Goal: Find contact information: Find contact information

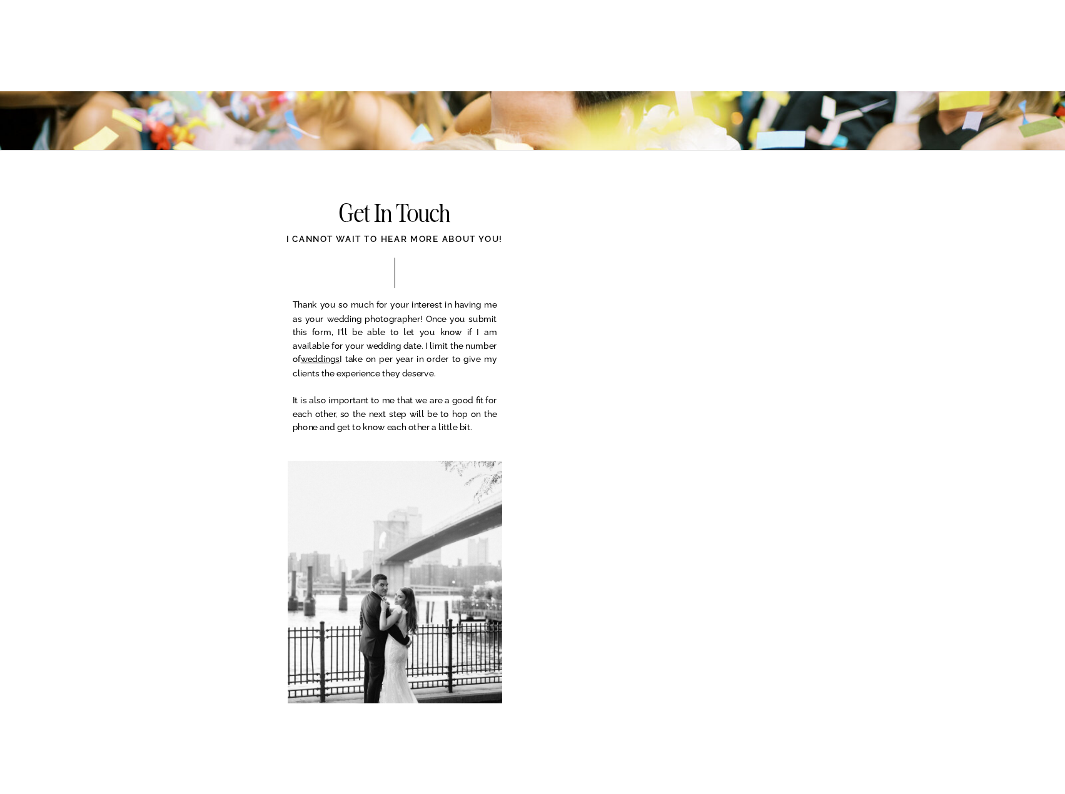
scroll to position [5124, 0]
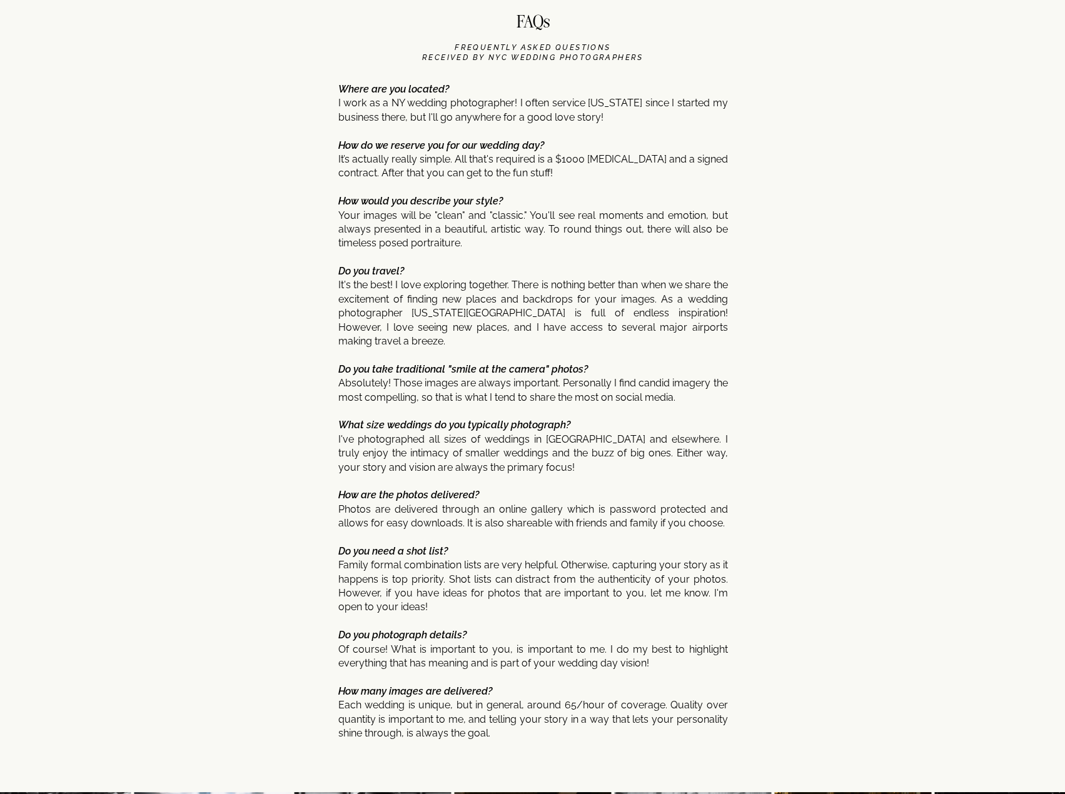
scroll to position [6423, 0]
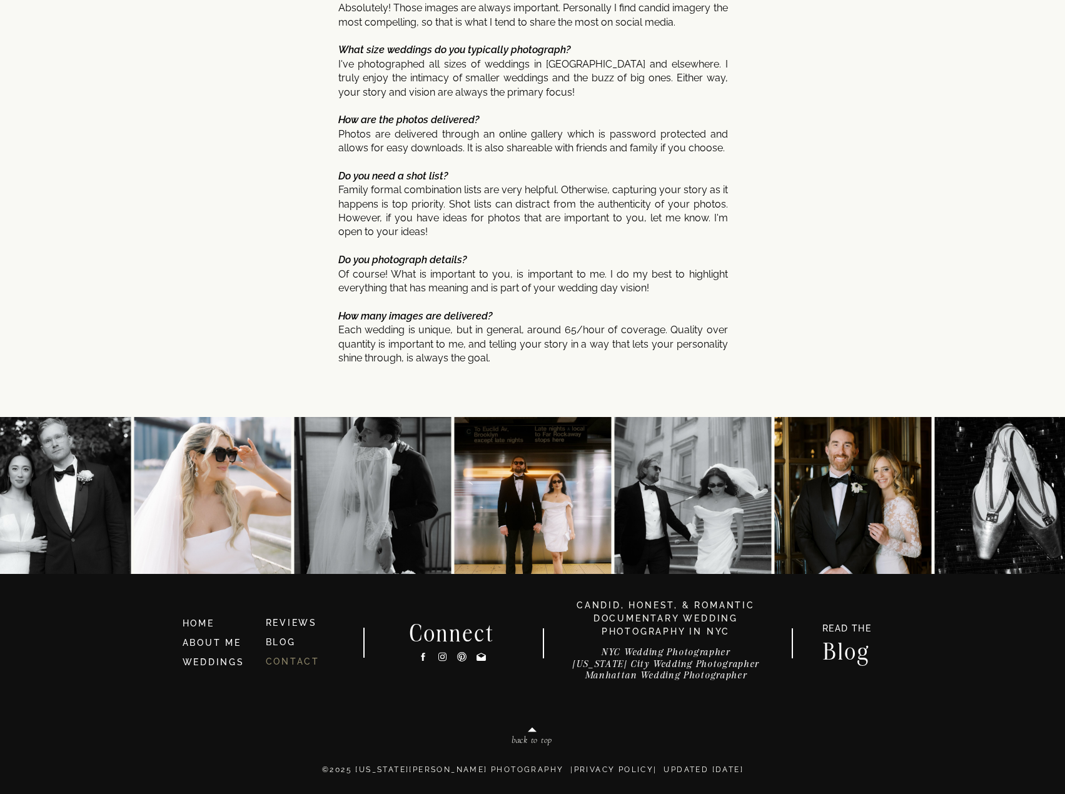
click at [277, 659] on link "CONTACT" at bounding box center [293, 661] width 54 height 10
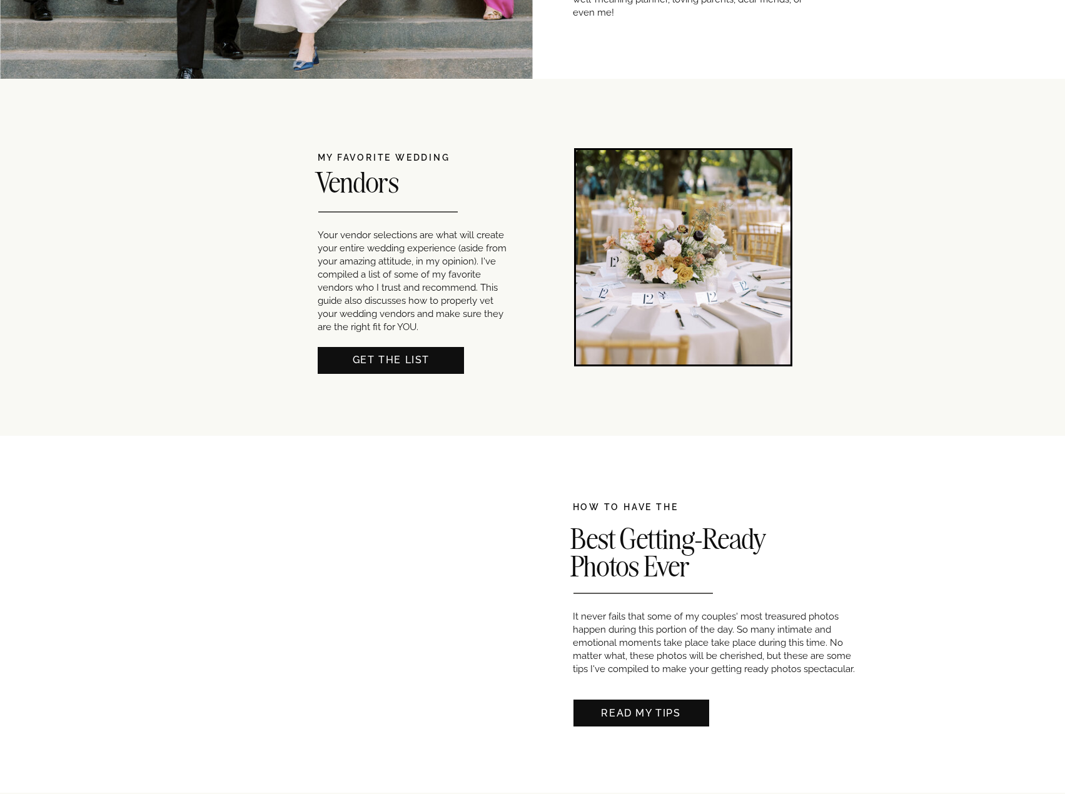
scroll to position [625, 0]
